Goal: Task Accomplishment & Management: Manage account settings

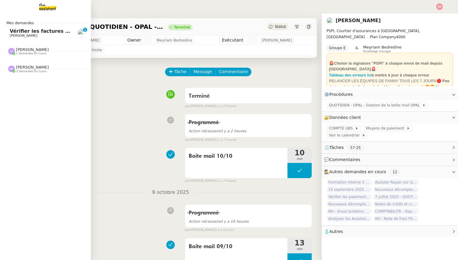
click at [18, 34] on span "[PERSON_NAME]" at bounding box center [24, 36] width 28 height 4
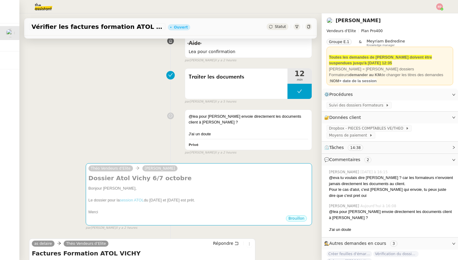
scroll to position [271, 0]
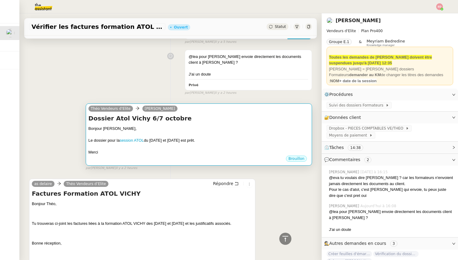
click at [136, 130] on div "Bonjour [PERSON_NAME]," at bounding box center [198, 128] width 221 height 6
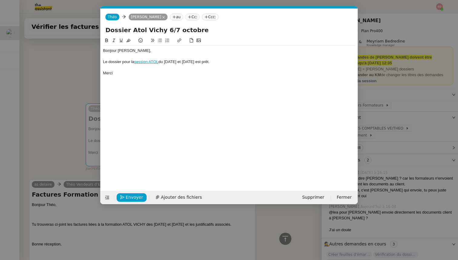
scroll to position [0, 13]
click at [126, 199] on span "Envoyer" at bounding box center [134, 197] width 17 height 7
click at [126, 199] on span "Confirmer l'envoi" at bounding box center [144, 197] width 36 height 7
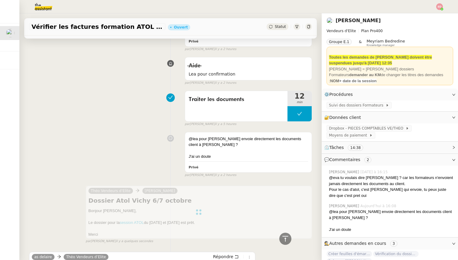
scroll to position [0, 0]
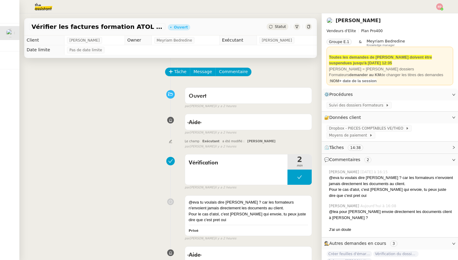
click at [282, 27] on span "Statut" at bounding box center [280, 27] width 11 height 4
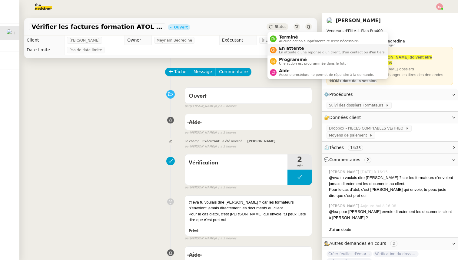
click at [282, 48] on span "En attente" at bounding box center [332, 48] width 107 height 5
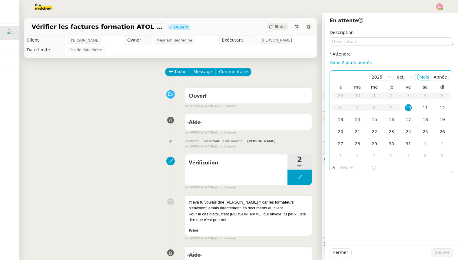
click at [357, 120] on div "14" at bounding box center [357, 119] width 7 height 7
click at [440, 252] on span "Sauver" at bounding box center [442, 252] width 15 height 7
